Goal: Information Seeking & Learning: Learn about a topic

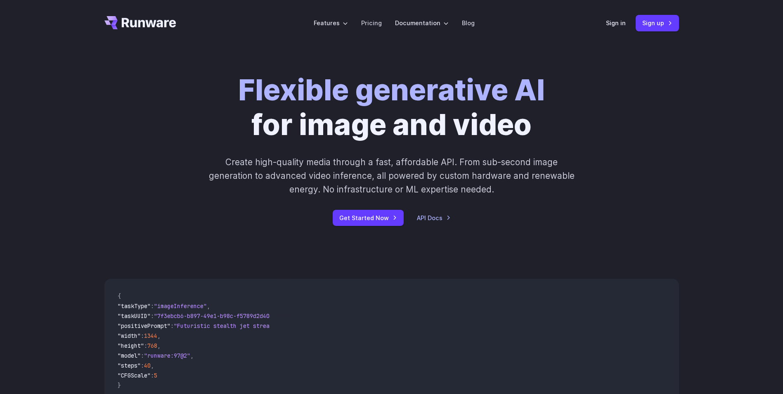
click at [670, 5] on header "Features Tasks Image generation Video generation Sonic Inference Engine™ Models…" at bounding box center [392, 23] width 594 height 46
click at [373, 26] on link "Pricing" at bounding box center [371, 22] width 21 height 9
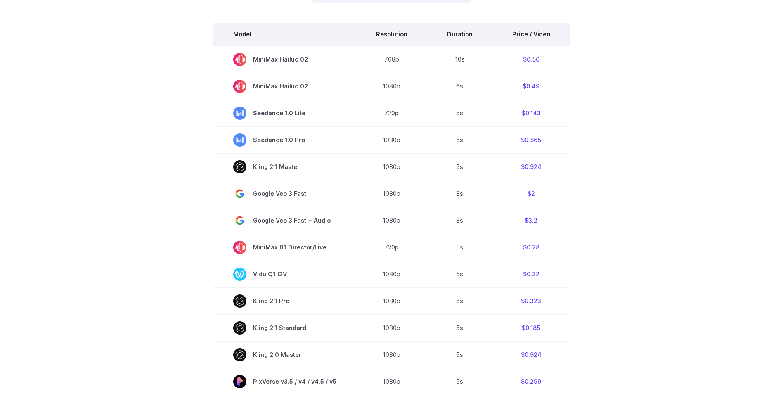
scroll to position [124, 0]
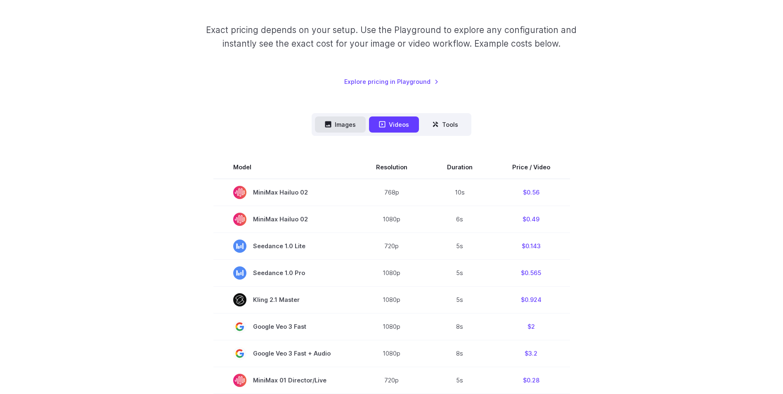
click at [345, 127] on button "Images" at bounding box center [340, 124] width 51 height 16
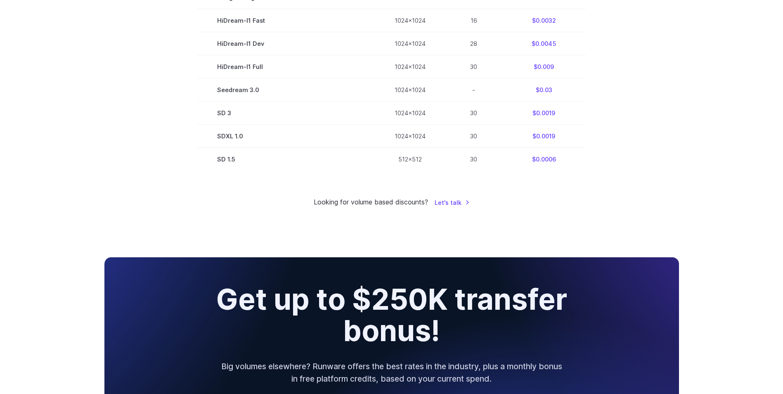
scroll to position [0, 0]
